Goal: Information Seeking & Learning: Learn about a topic

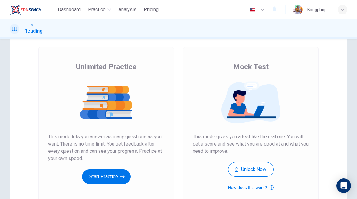
scroll to position [21, 0]
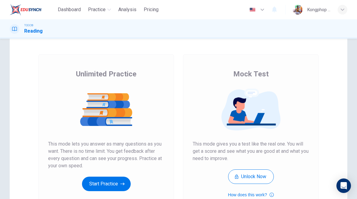
click at [93, 191] on button "Start Practice" at bounding box center [106, 184] width 49 height 15
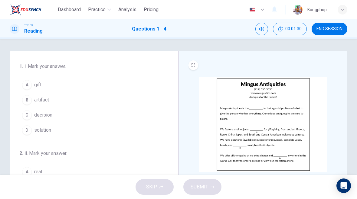
click at [288, 136] on img at bounding box center [263, 124] width 128 height 95
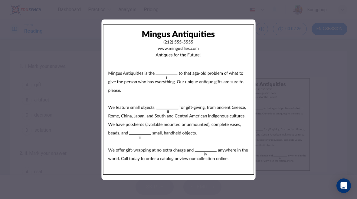
click at [30, 151] on div at bounding box center [178, 99] width 357 height 199
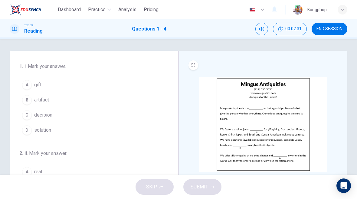
click at [30, 101] on div "B" at bounding box center [27, 100] width 10 height 10
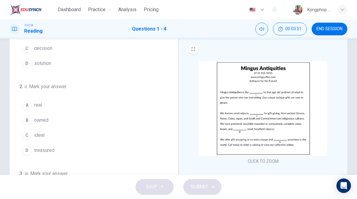
scroll to position [55, 0]
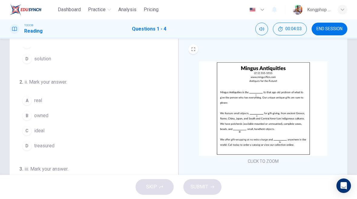
click at [29, 132] on div "C" at bounding box center [27, 131] width 10 height 10
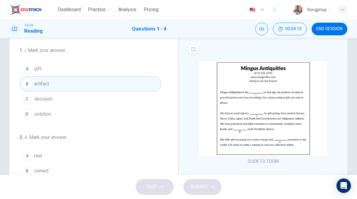
scroll to position [0, 0]
click at [31, 109] on button "D solution" at bounding box center [90, 114] width 142 height 15
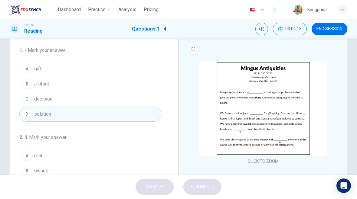
click at [31, 102] on div "C" at bounding box center [27, 99] width 10 height 10
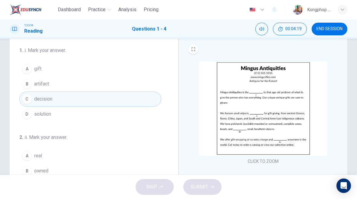
click at [33, 115] on button "D solution" at bounding box center [90, 114] width 142 height 15
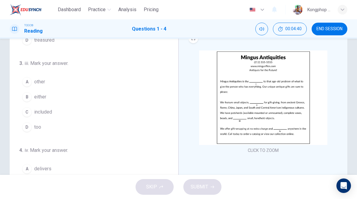
scroll to position [26, 0]
click at [26, 83] on div "A" at bounding box center [27, 83] width 10 height 10
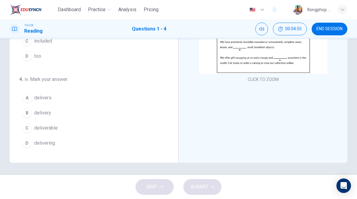
scroll to position [98, 0]
click at [30, 130] on div "C" at bounding box center [27, 128] width 10 height 10
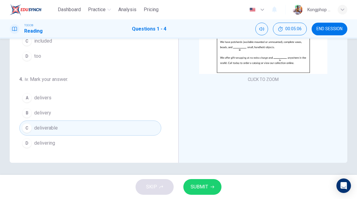
click at [198, 193] on button "SUBMIT" at bounding box center [202, 187] width 38 height 16
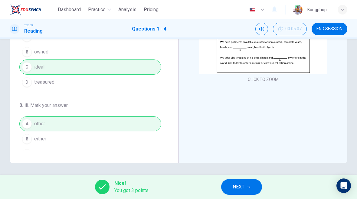
scroll to position [38, 0]
click at [240, 184] on span "NEXT" at bounding box center [239, 187] width 12 height 8
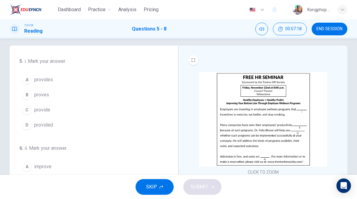
scroll to position [1, 0]
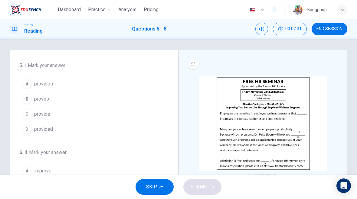
click at [36, 113] on span "provide" at bounding box center [42, 114] width 16 height 7
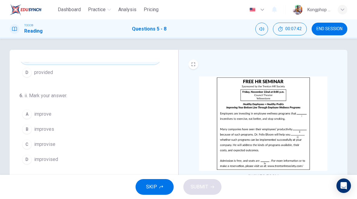
scroll to position [51, 0]
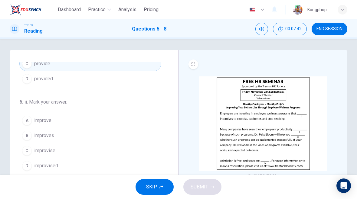
click at [21, 157] on div "A improve B improves C improvise D improvised" at bounding box center [90, 143] width 142 height 61
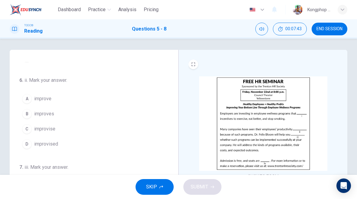
scroll to position [74, 0]
click at [31, 96] on div "A" at bounding box center [27, 98] width 10 height 10
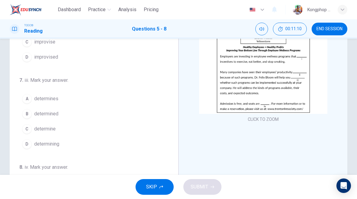
scroll to position [104, 0]
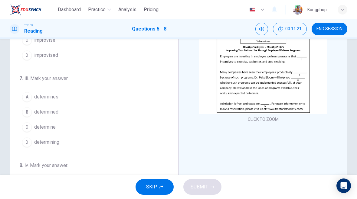
click at [27, 98] on div "A" at bounding box center [27, 97] width 10 height 10
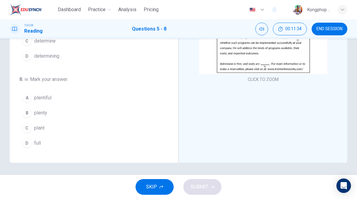
scroll to position [150, 0]
click at [152, 102] on button "A plentiful" at bounding box center [90, 97] width 142 height 15
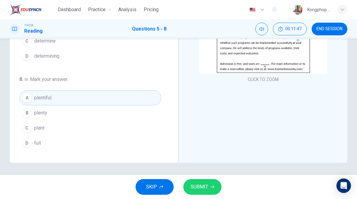
click at [214, 190] on button "SUBMIT" at bounding box center [202, 187] width 38 height 16
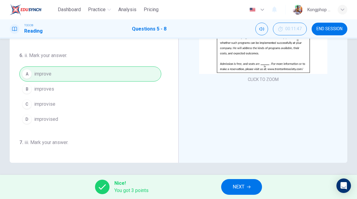
scroll to position [98, 0]
click at [237, 185] on span "NEXT" at bounding box center [239, 187] width 12 height 8
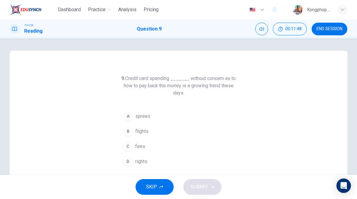
click at [322, 34] on button "END SESSION" at bounding box center [330, 29] width 36 height 13
